Goal: Navigation & Orientation: Find specific page/section

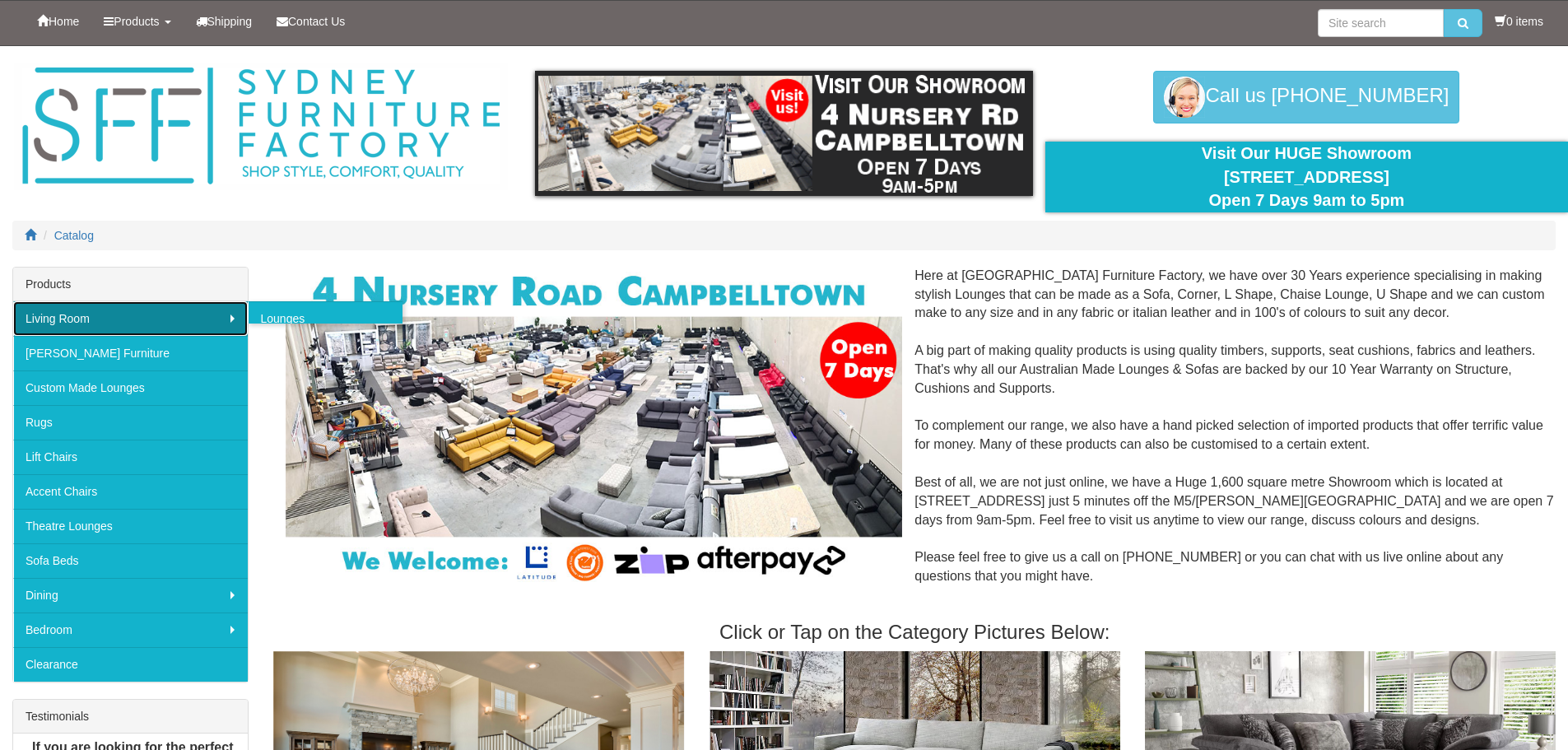
click at [186, 318] on link "Living Room" at bounding box center [130, 318] width 235 height 34
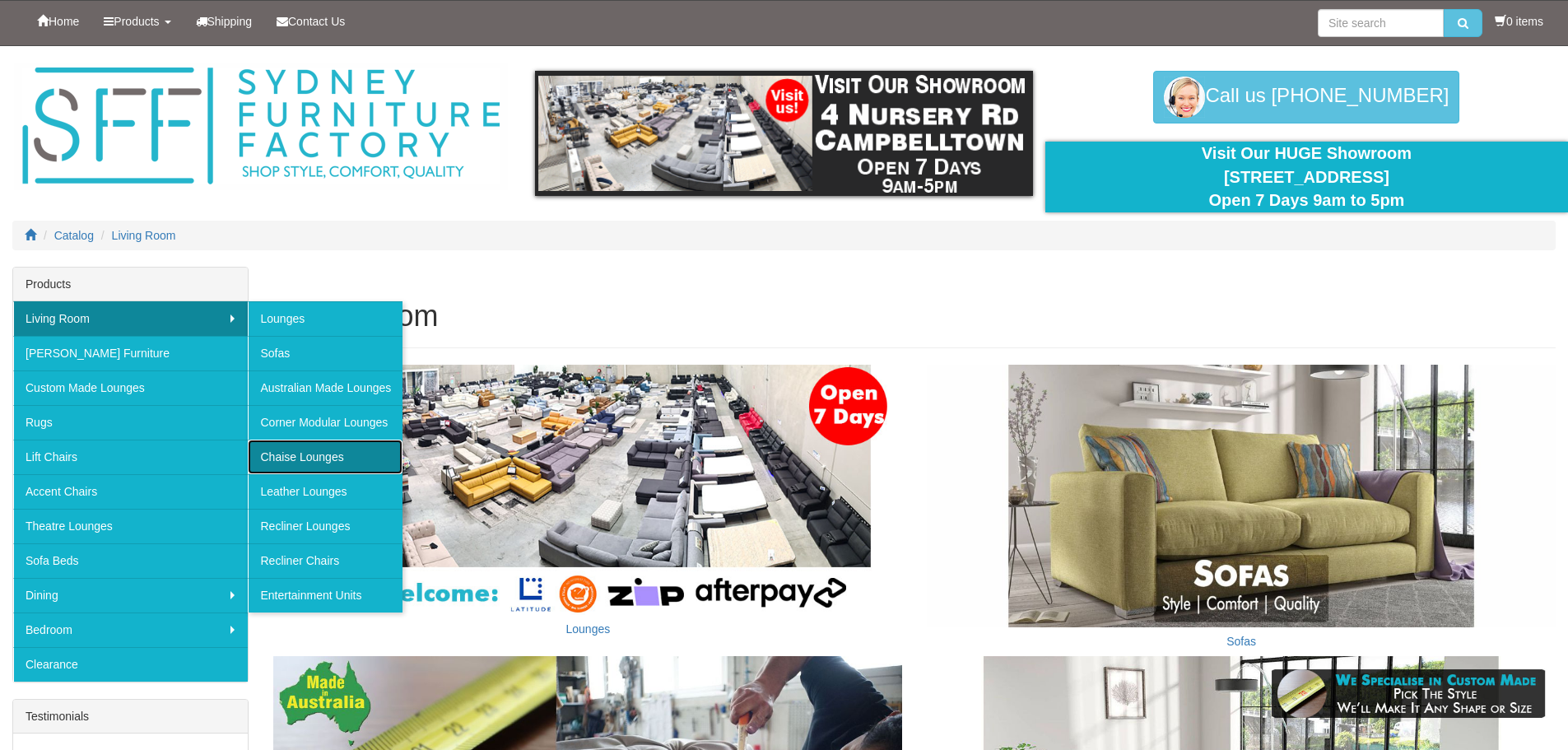
click at [321, 458] on link "Chaise Lounges" at bounding box center [325, 456] width 155 height 34
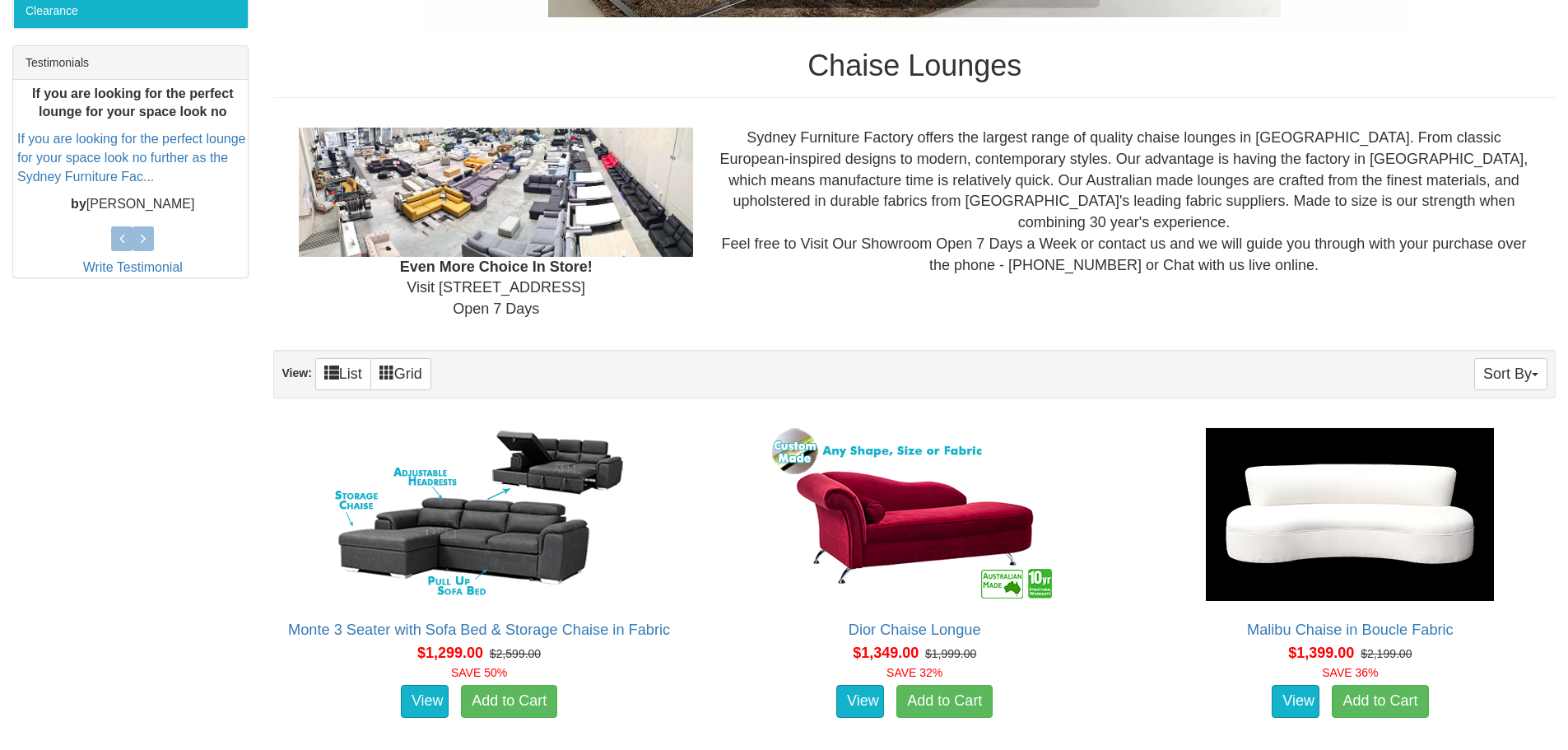
scroll to position [658, 0]
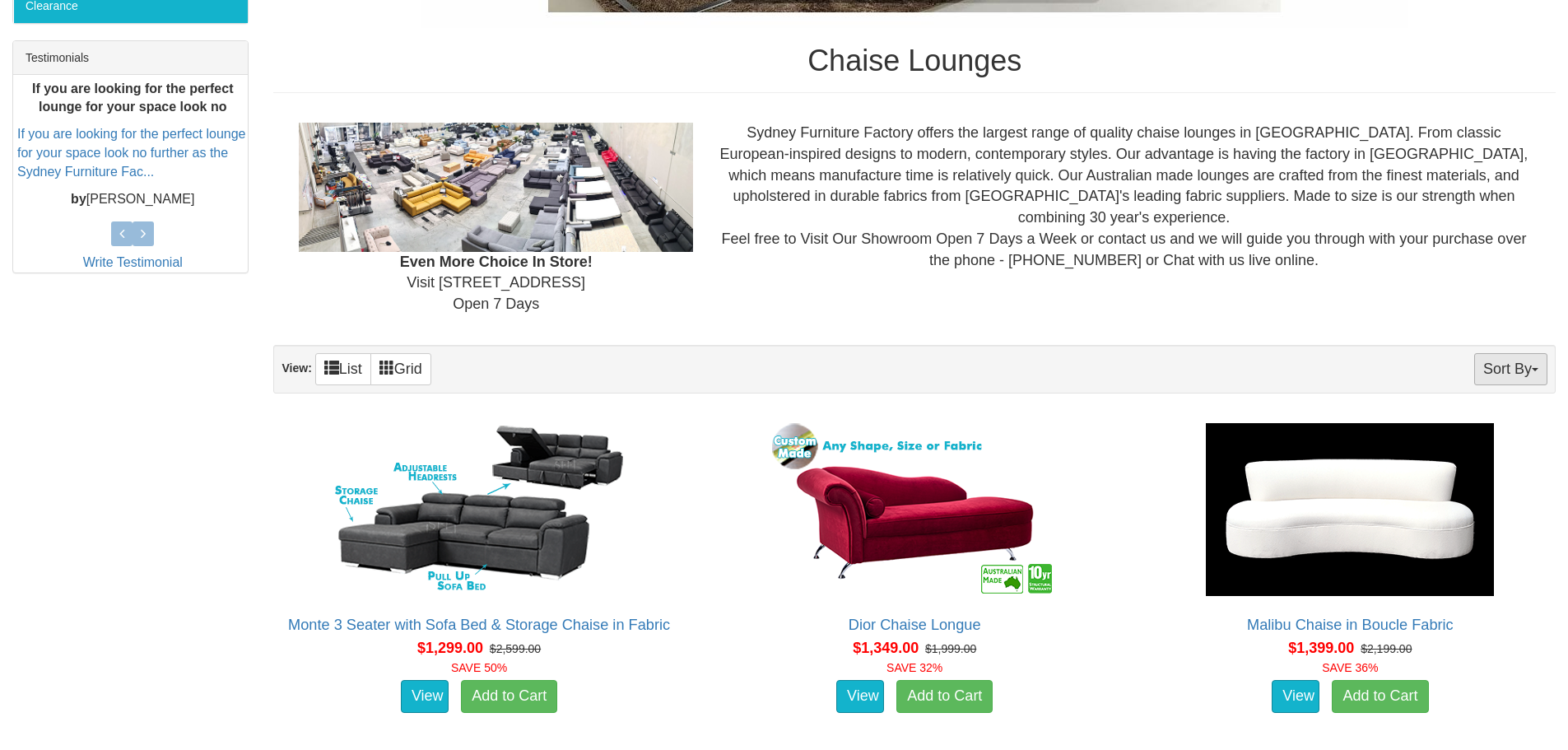
click at [1514, 372] on button "Sort By" at bounding box center [1511, 368] width 74 height 32
click at [1501, 426] on link "Price+" at bounding box center [1482, 423] width 130 height 21
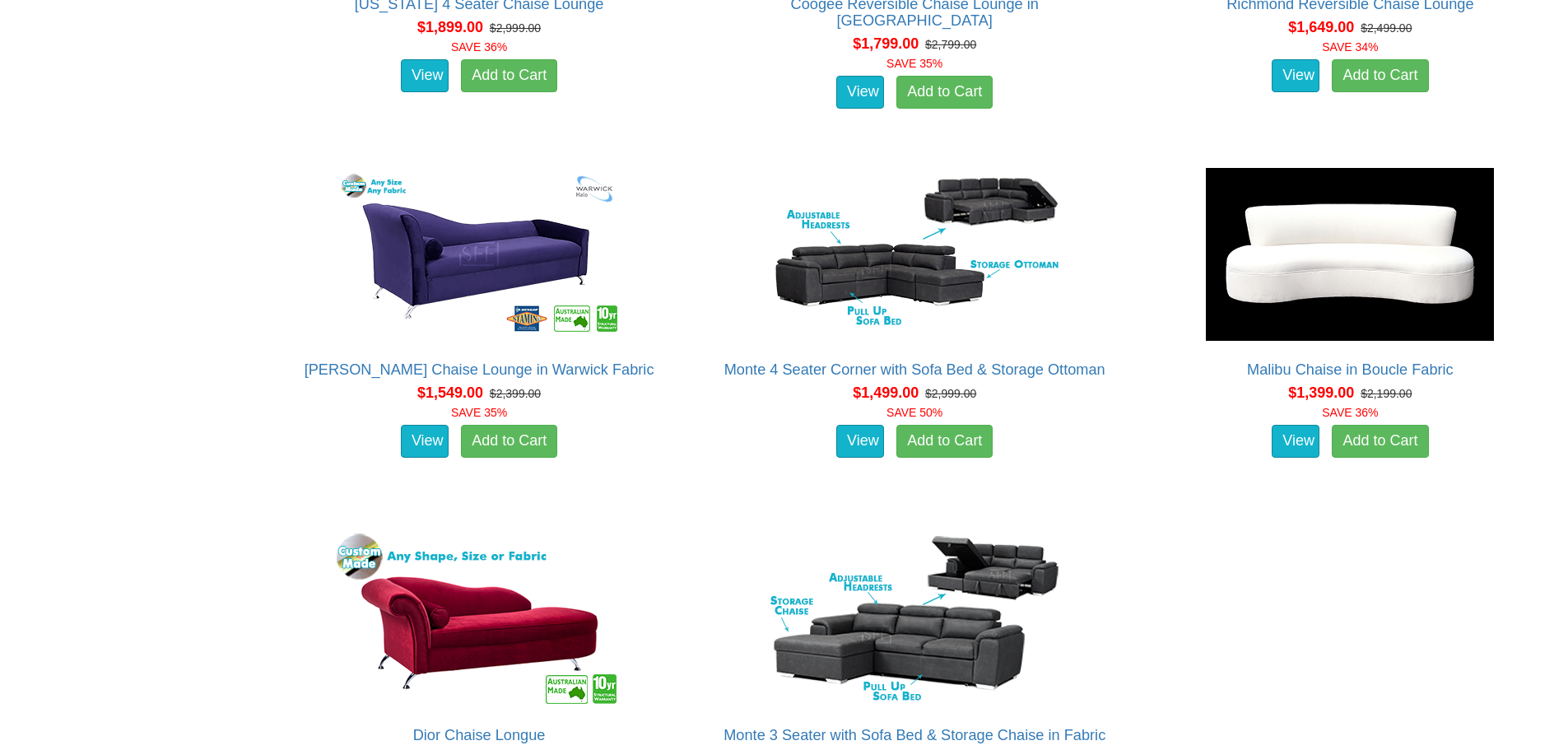
scroll to position [5019, 0]
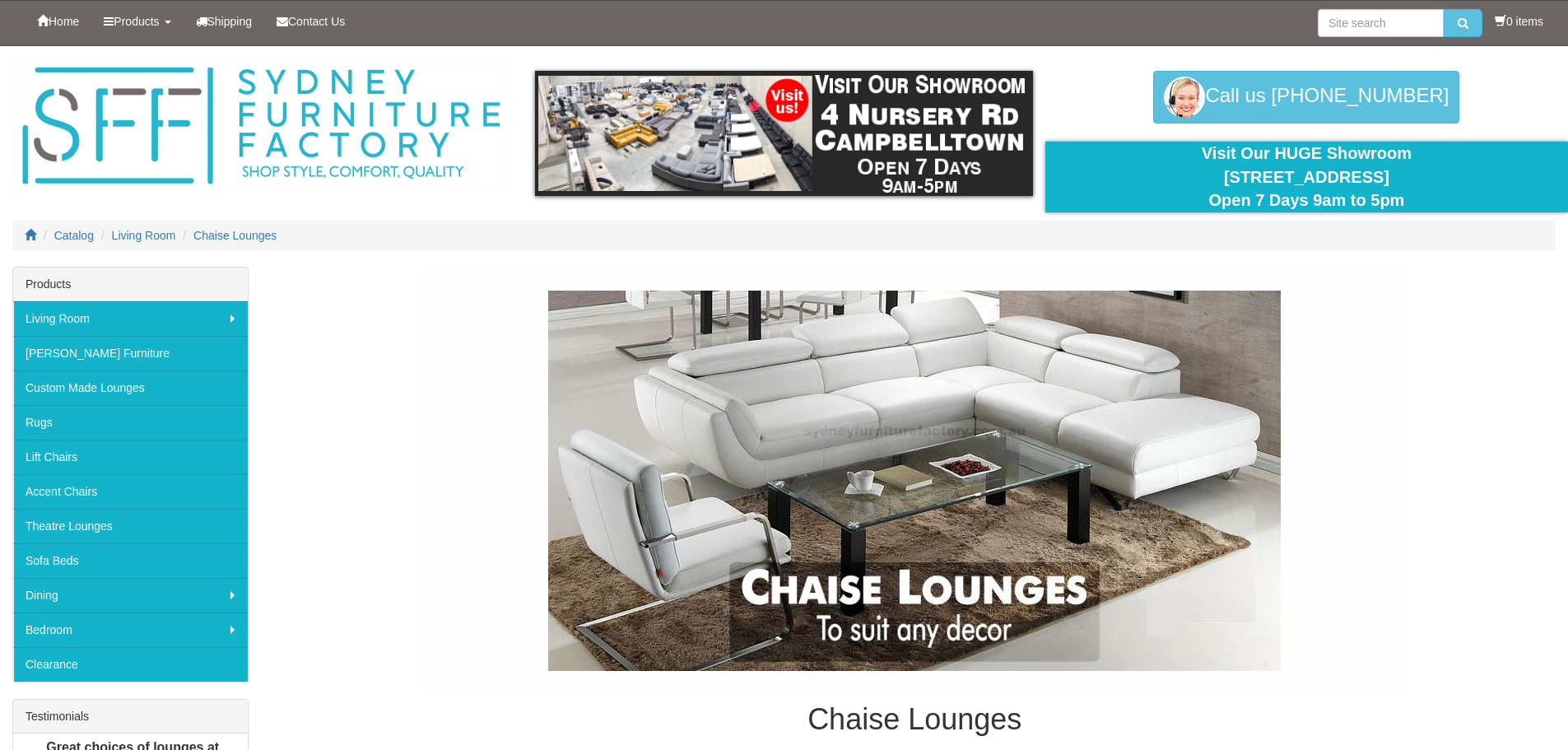
scroll to position [658, 0]
